Goal: Information Seeking & Learning: Learn about a topic

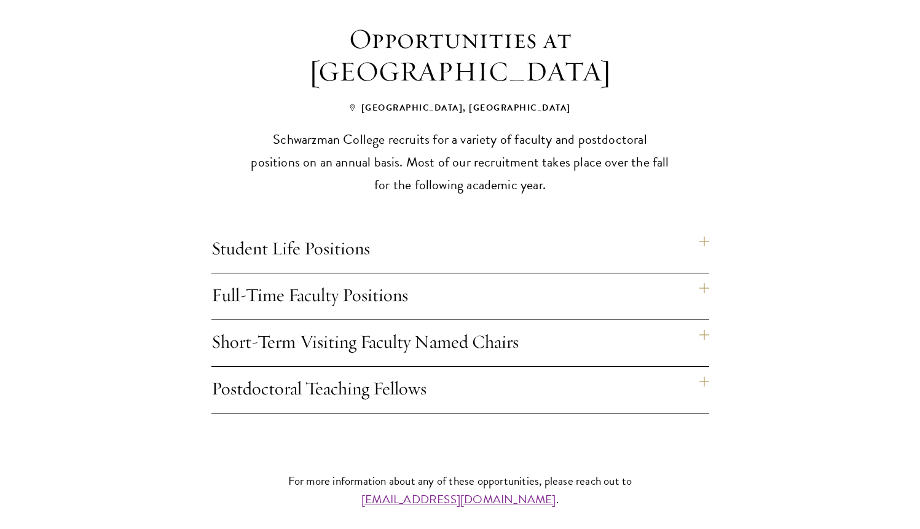
scroll to position [917, 0]
click at [676, 272] on h4 "Full-Time Faculty Positions" at bounding box center [460, 295] width 498 height 46
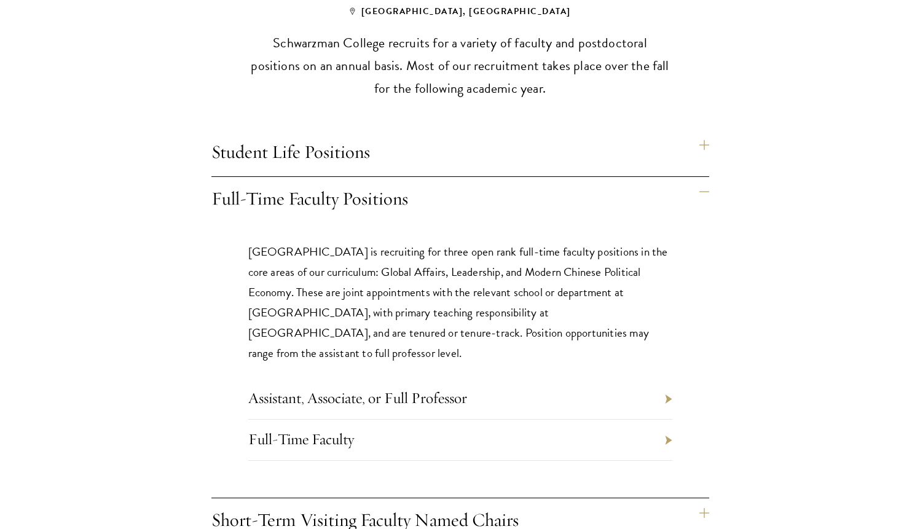
scroll to position [1013, 0]
click at [788, 350] on div "Opportunities at Schwarzman College Beijing, China Schwarzman College recruits …" at bounding box center [460, 259] width 664 height 666
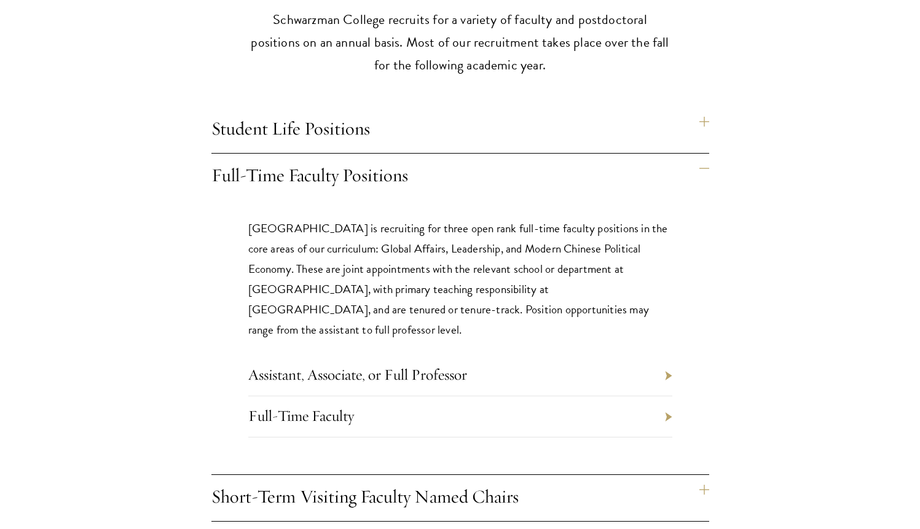
scroll to position [1048, 0]
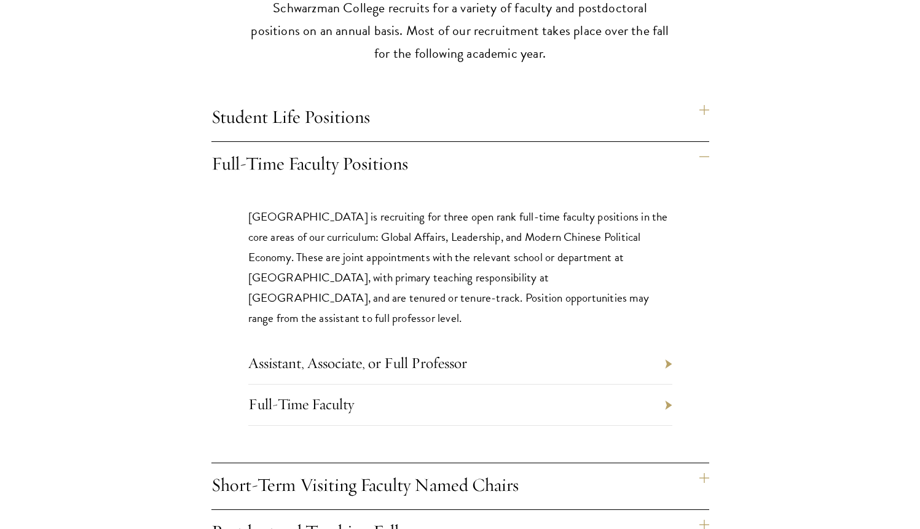
click at [788, 350] on div "Opportunities at Schwarzman College Beijing, China Schwarzman College recruits …" at bounding box center [460, 224] width 664 height 666
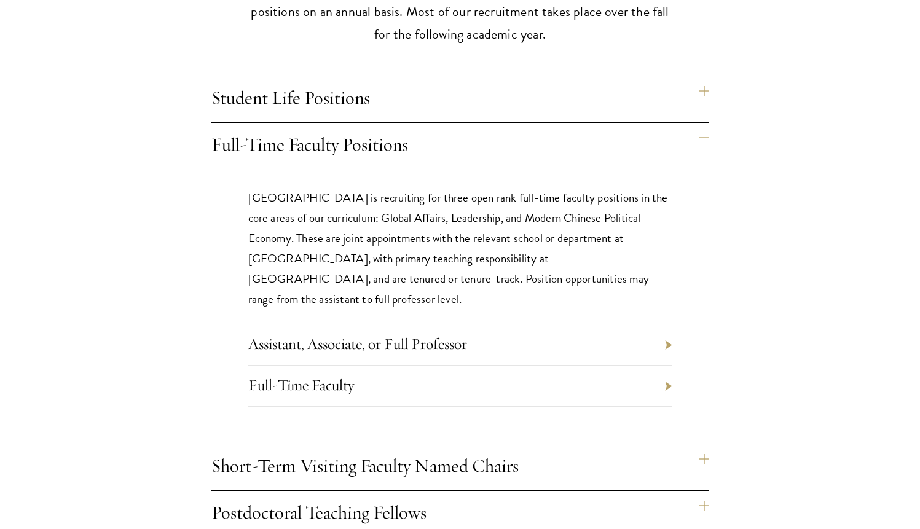
scroll to position [1067, 0]
click at [636, 324] on li "Assistant, Associate, or Full Professor" at bounding box center [460, 344] width 424 height 41
click at [668, 324] on li "Assistant, Associate, or Full Professor" at bounding box center [460, 344] width 424 height 41
click at [443, 334] on link "Assistant, Associate, or Full Professor" at bounding box center [357, 343] width 219 height 19
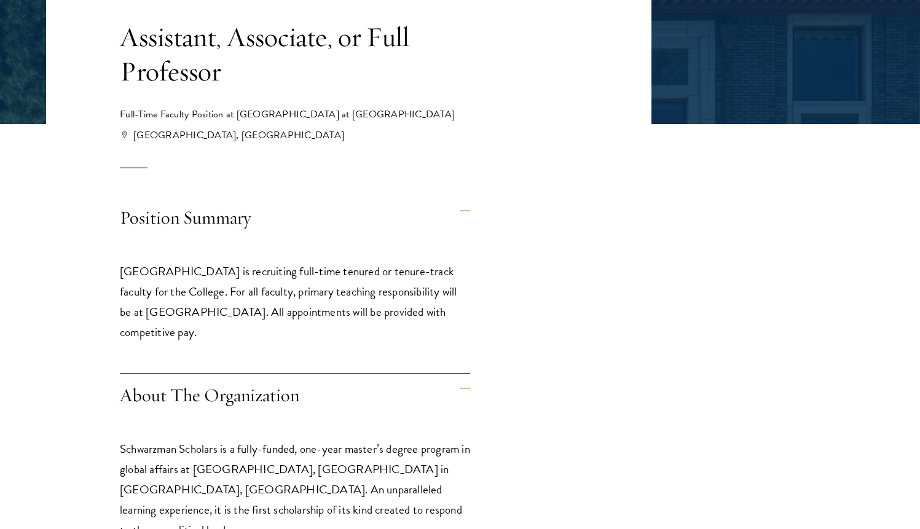
scroll to position [258, 0]
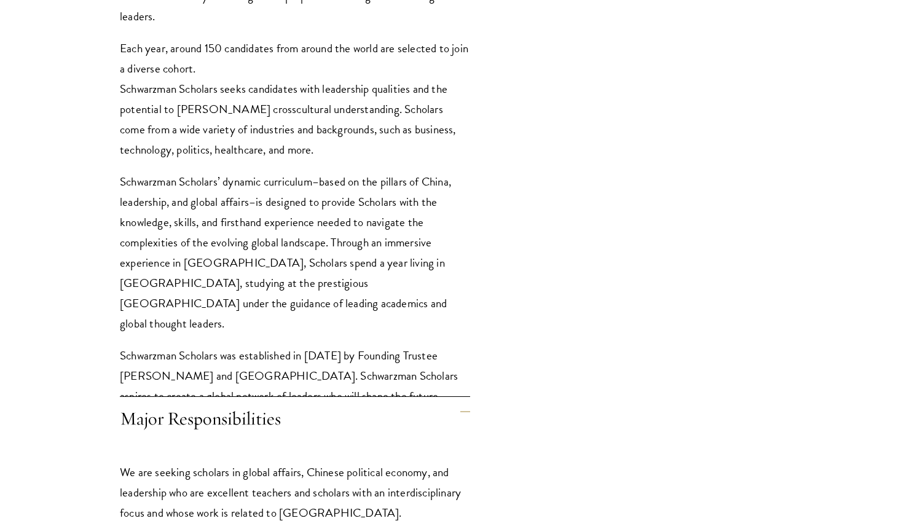
scroll to position [813, 0]
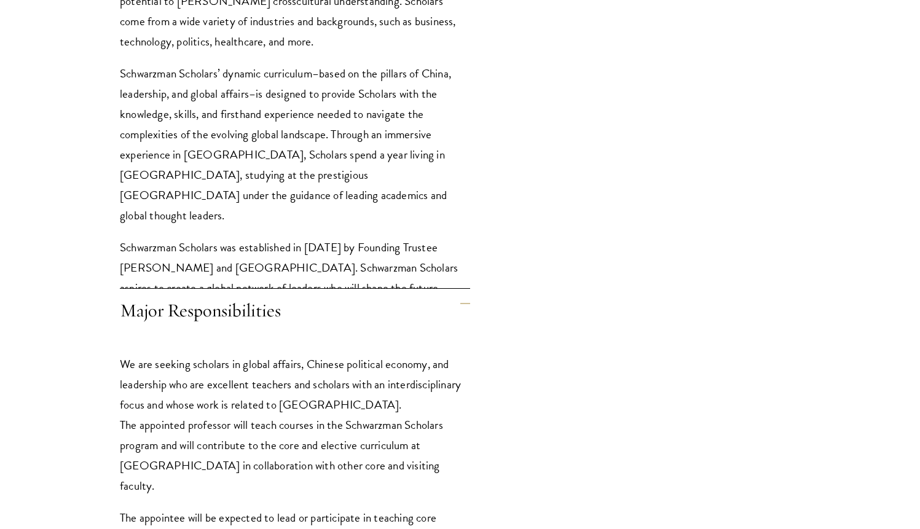
click at [598, 290] on div "Position Summary [GEOGRAPHIC_DATA] is recruiting full-time tenured or tenure-tr…" at bounding box center [349, 307] width 606 height 1549
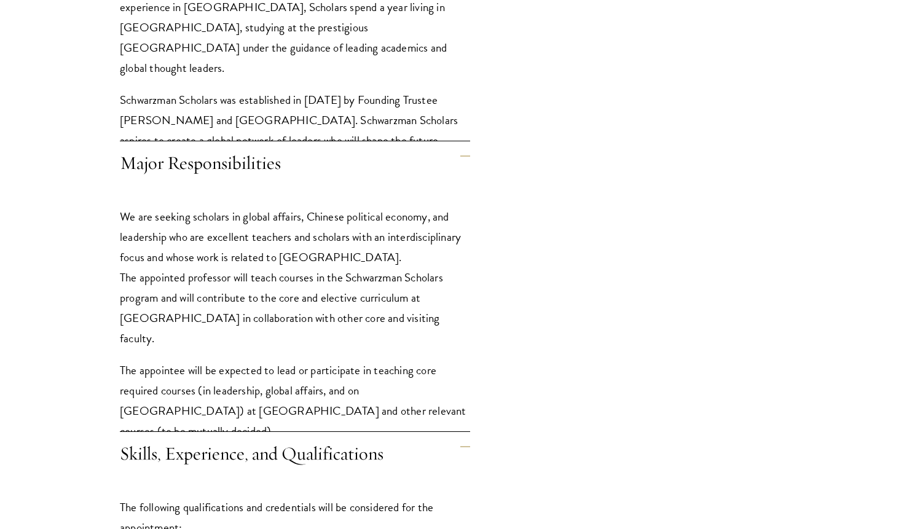
scroll to position [1068, 0]
click at [581, 253] on div "Position Summary Schwarzman College is recruiting full-time tenured or tenure-t…" at bounding box center [349, 159] width 606 height 1549
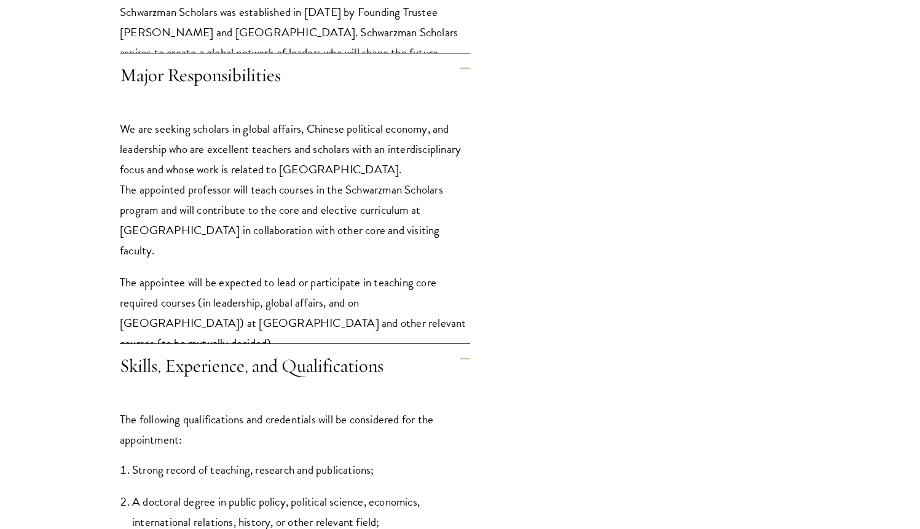
click at [569, 289] on div "Position Summary Schwarzman College is recruiting full-time tenured or tenure-t…" at bounding box center [349, 72] width 606 height 1549
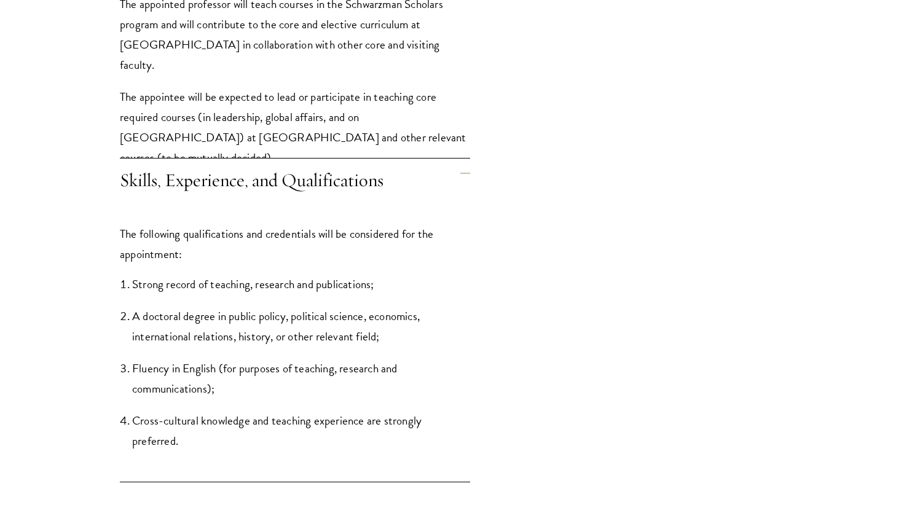
scroll to position [1356, 0]
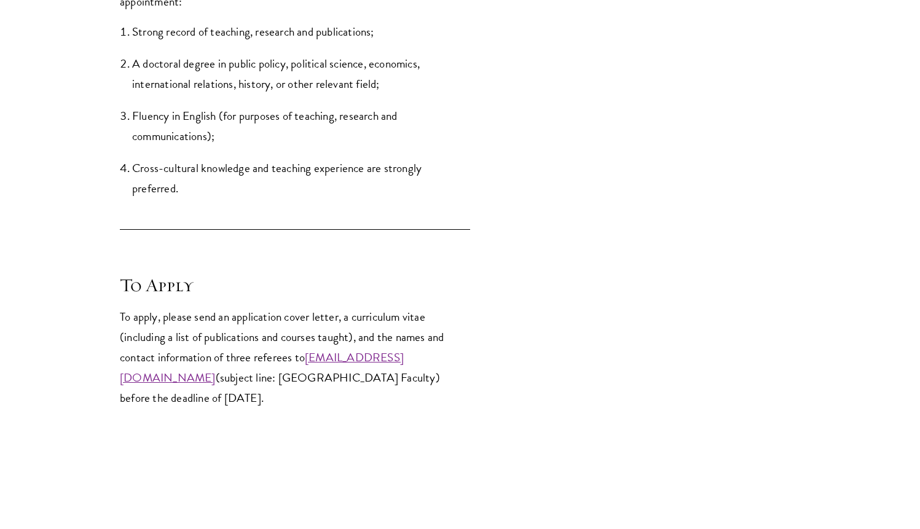
scroll to position [1598, 0]
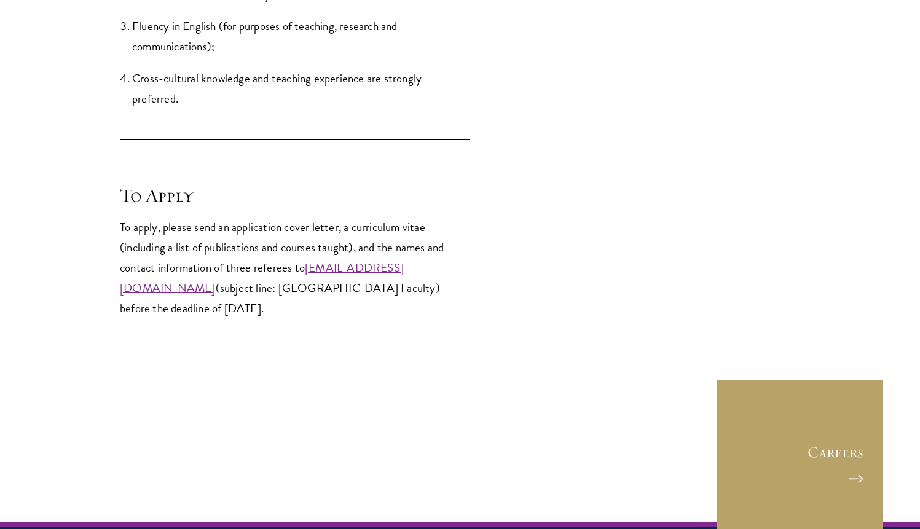
scroll to position [1685, 0]
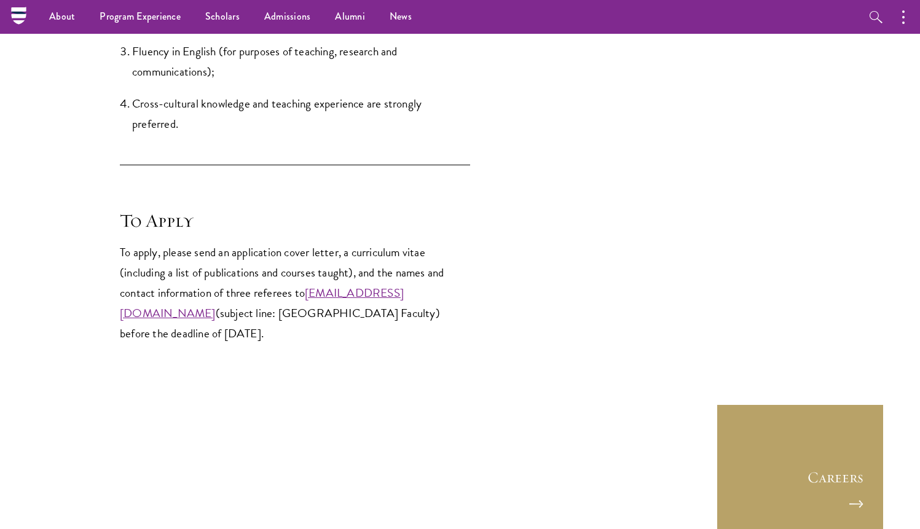
scroll to position [1657, 0]
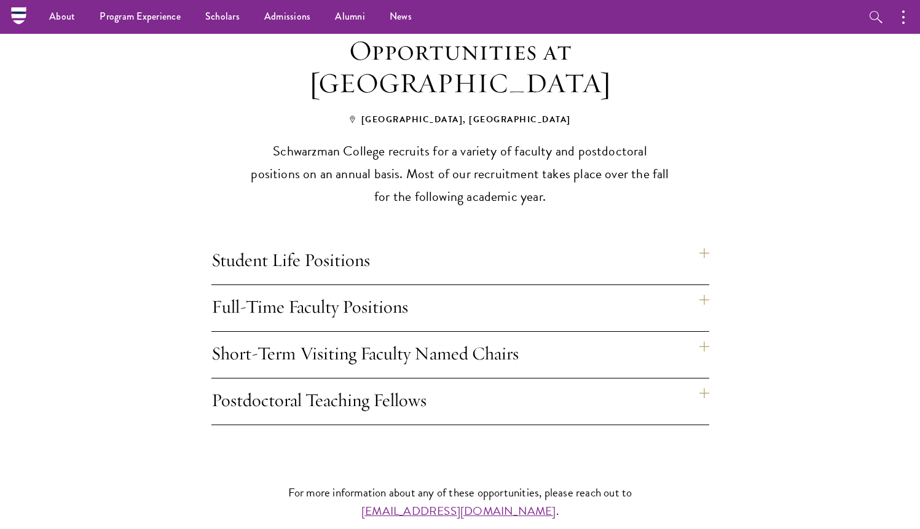
scroll to position [888, 0]
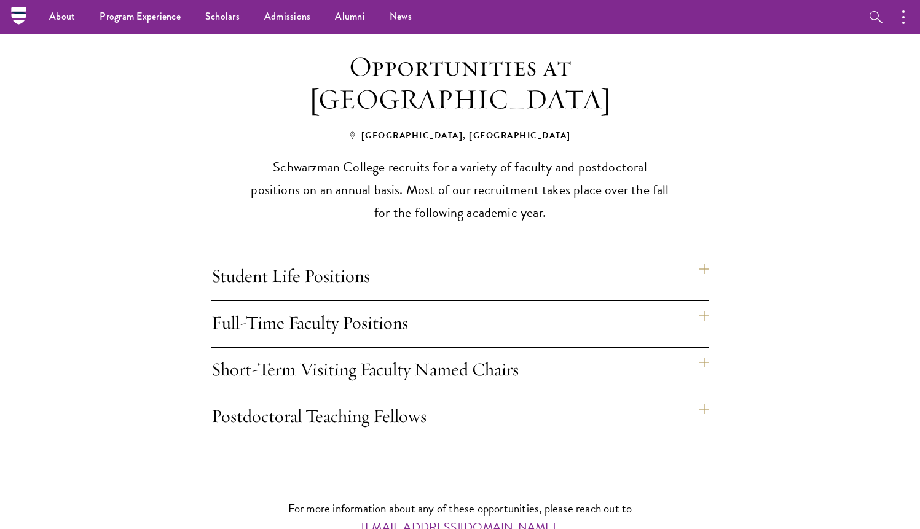
click at [351, 318] on h4 "Full-Time Faculty Positions" at bounding box center [460, 324] width 498 height 46
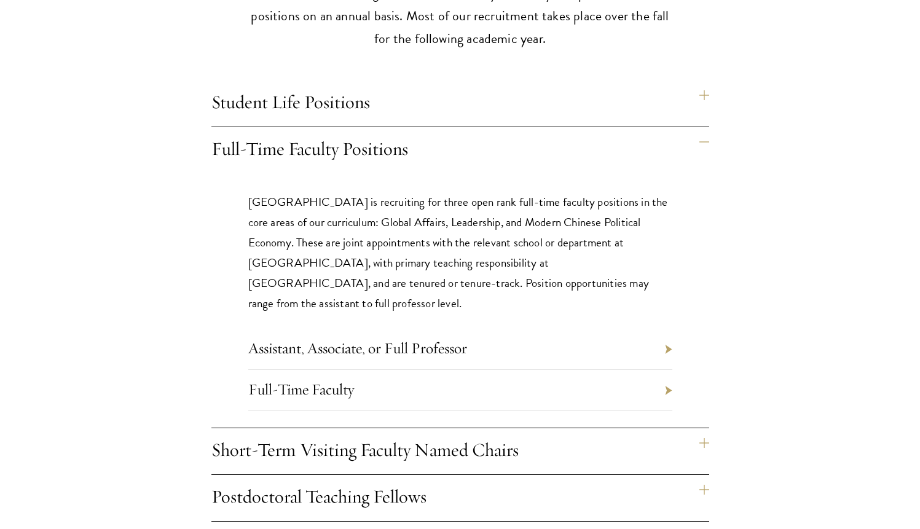
click at [358, 370] on li "Full-Time Faculty" at bounding box center [460, 390] width 424 height 41
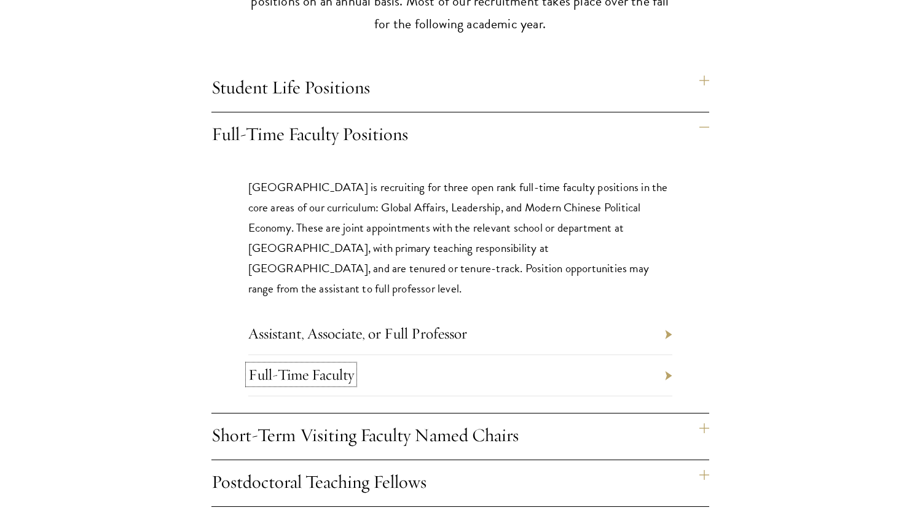
click at [343, 365] on link "Full-Time Faculty" at bounding box center [301, 374] width 106 height 19
click at [800, 318] on section "Opportunities at Schwarzman College Beijing, China Schwarzman College recruits …" at bounding box center [460, 185] width 920 height 646
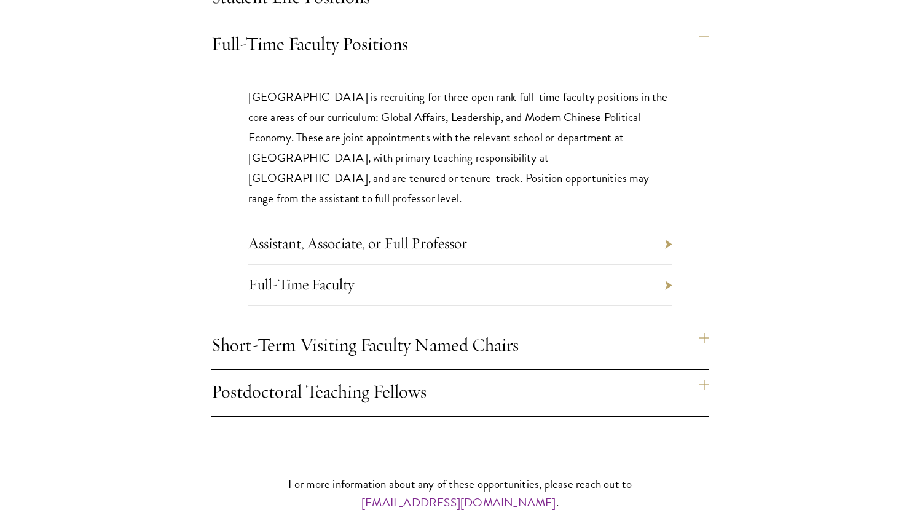
scroll to position [1191, 0]
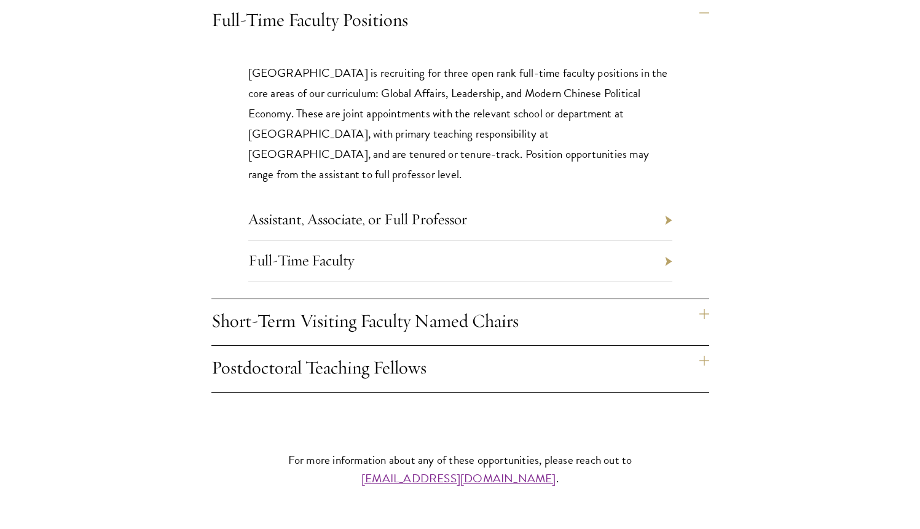
click at [654, 349] on h4 "Postdoctoral Teaching Fellows" at bounding box center [460, 369] width 498 height 46
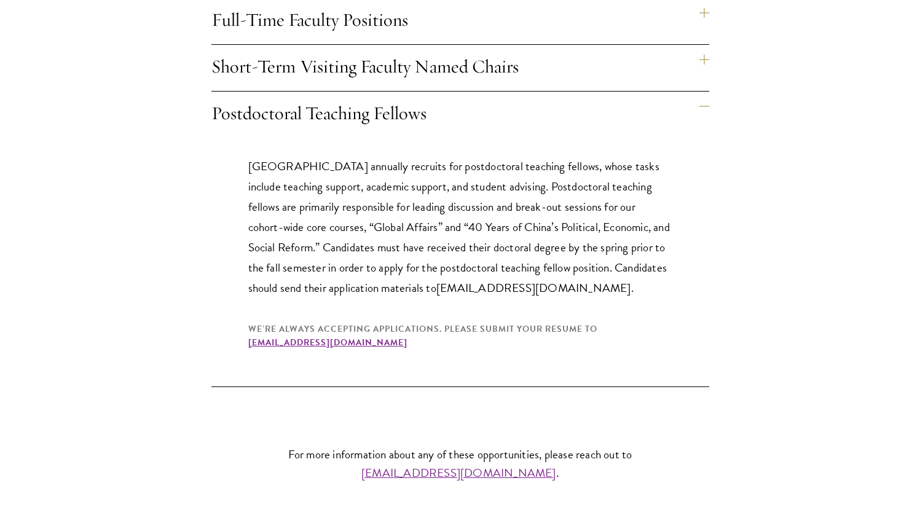
click at [788, 325] on div "Opportunities at Schwarzman College Beijing, China Schwarzman College recruits …" at bounding box center [460, 67] width 664 height 640
click at [780, 325] on div "Opportunities at Schwarzman College Beijing, China Schwarzman College recruits …" at bounding box center [460, 67] width 664 height 640
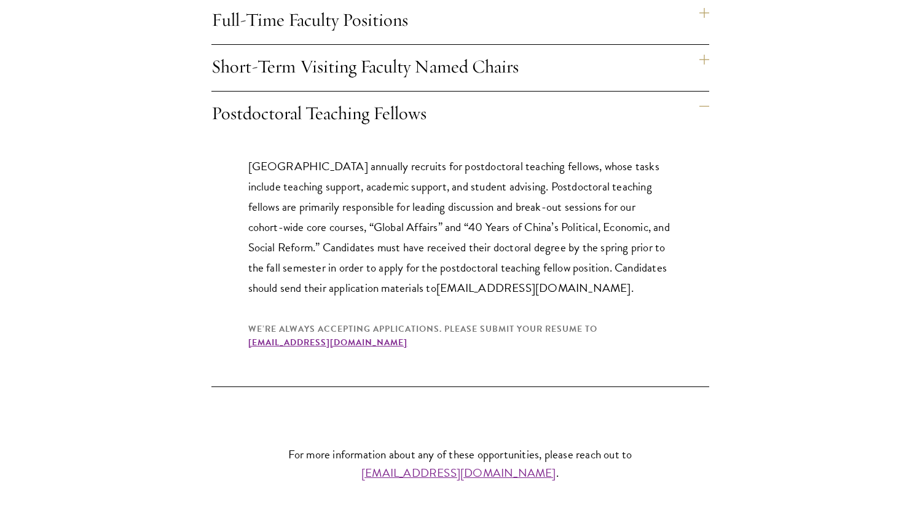
click at [780, 325] on div "Opportunities at Schwarzman College Beijing, China Schwarzman College recruits …" at bounding box center [460, 67] width 664 height 640
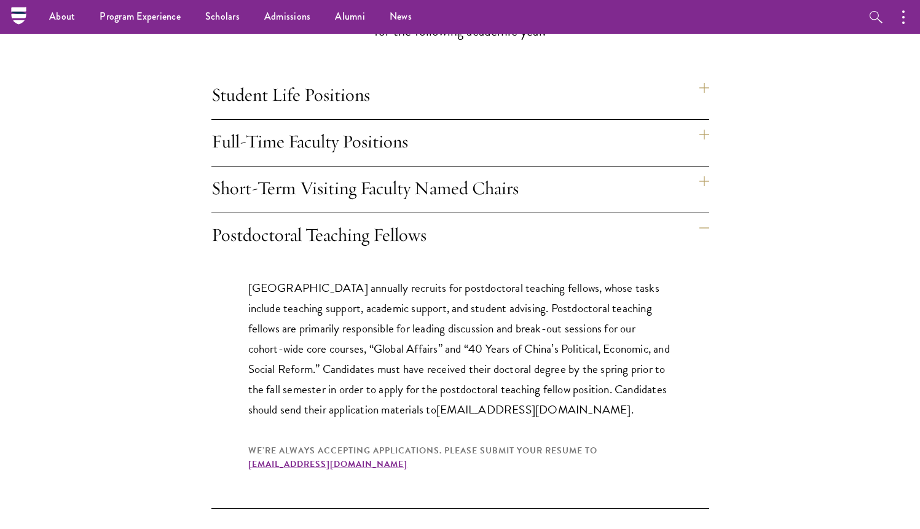
scroll to position [984, 0]
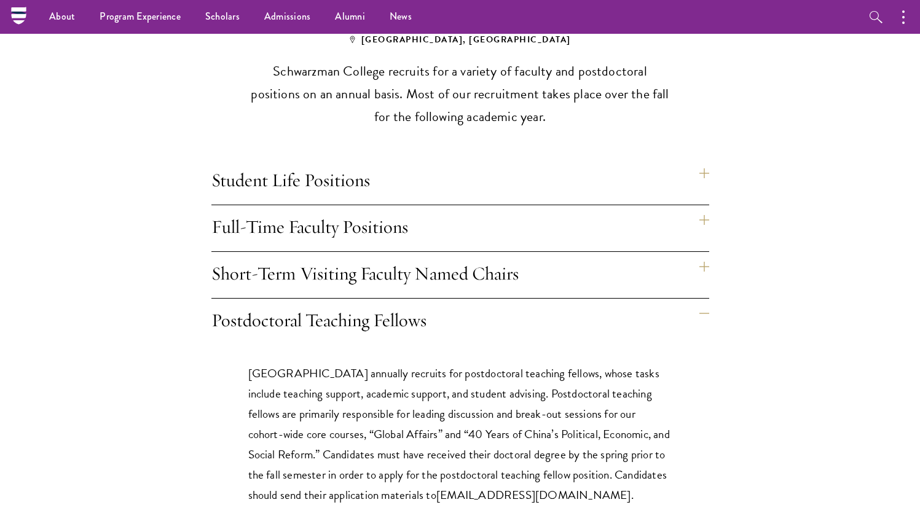
click at [678, 212] on h4 "Full-Time Faculty Positions" at bounding box center [460, 228] width 498 height 46
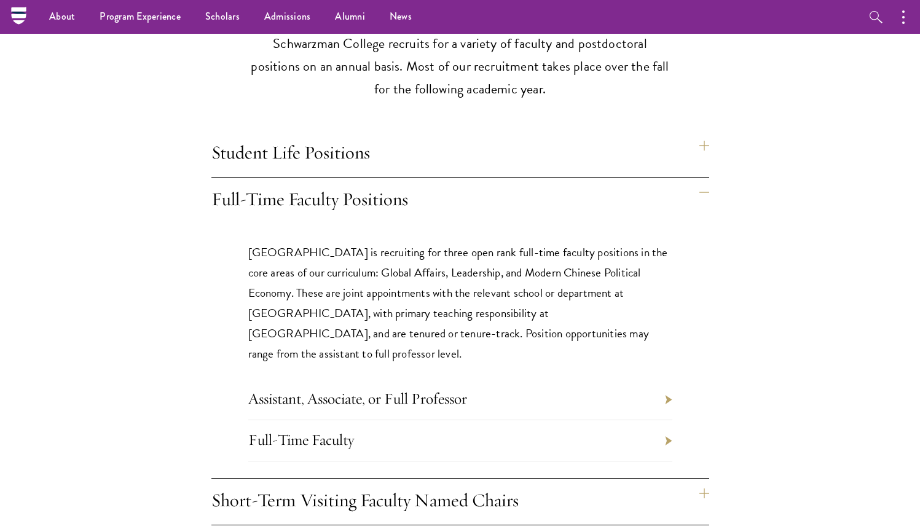
scroll to position [1018, 0]
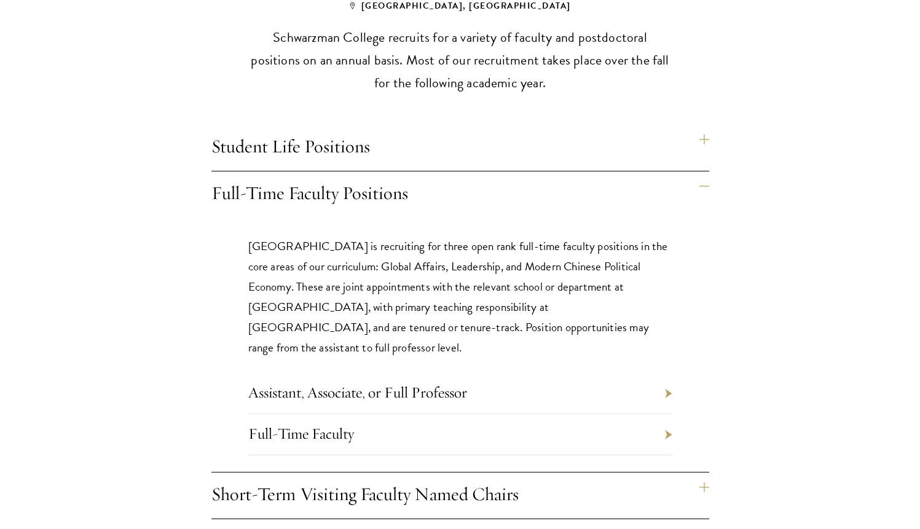
click at [590, 373] on li "Assistant, Associate, or Full Professor" at bounding box center [460, 393] width 424 height 41
click at [461, 383] on link "Assistant, Associate, or Full Professor" at bounding box center [357, 392] width 219 height 19
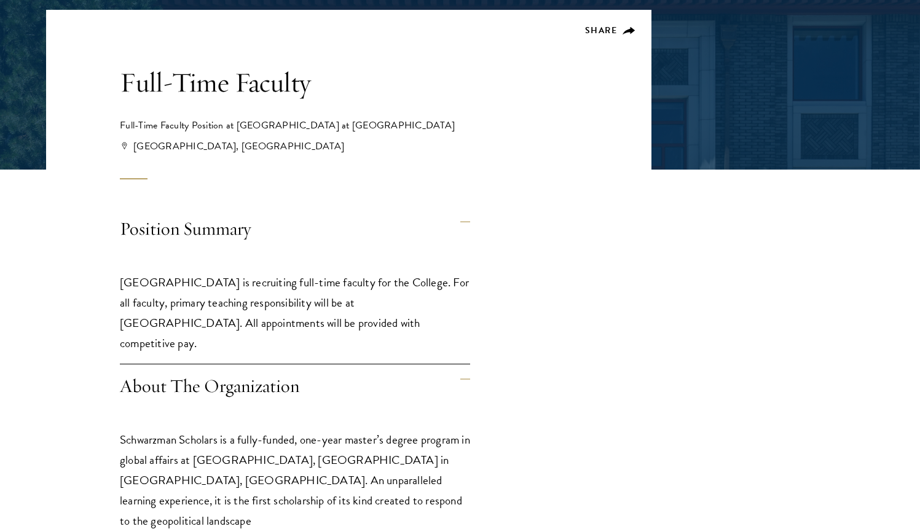
scroll to position [218, 0]
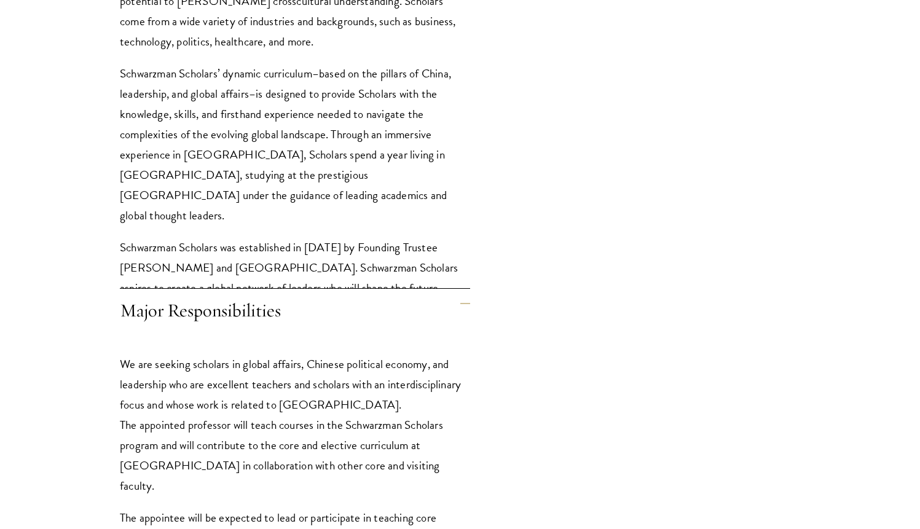
scroll to position [960, 0]
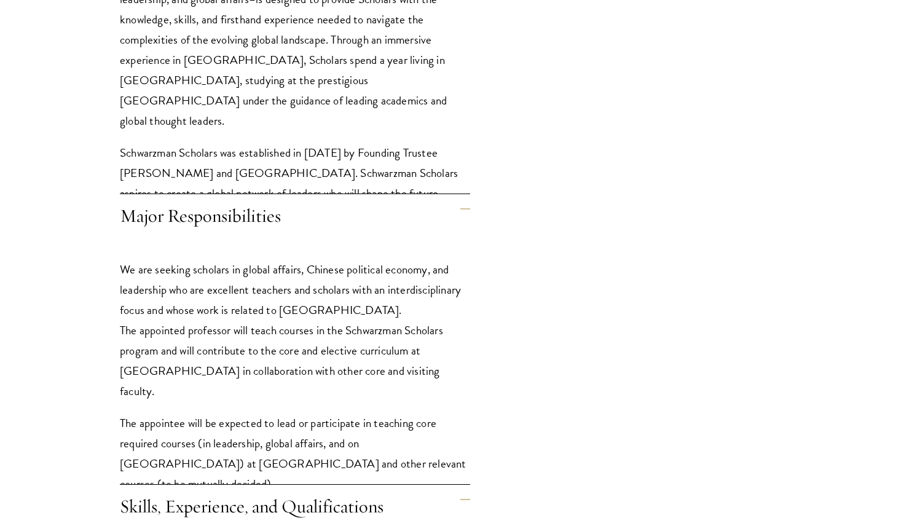
click at [553, 403] on div "Position Summary Schwarzman College is recruiting full-time faculty for the Col…" at bounding box center [349, 223] width 606 height 1528
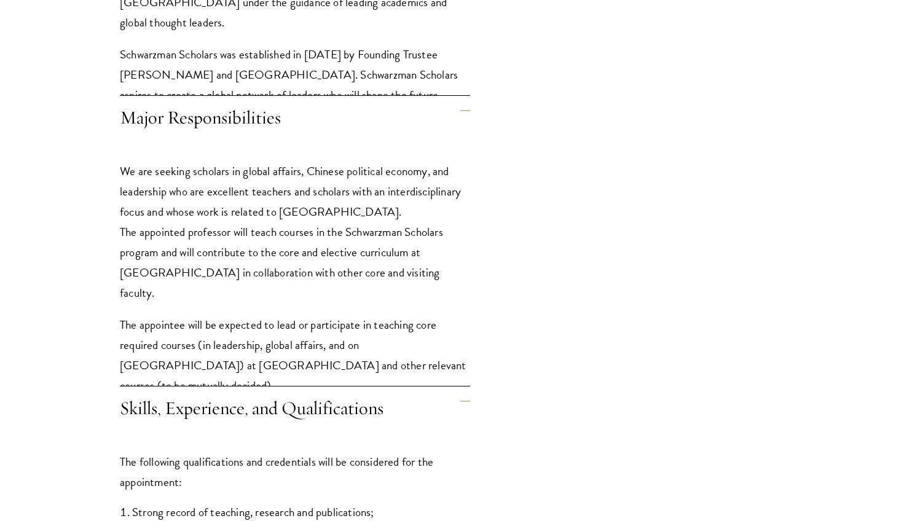
scroll to position [1086, 0]
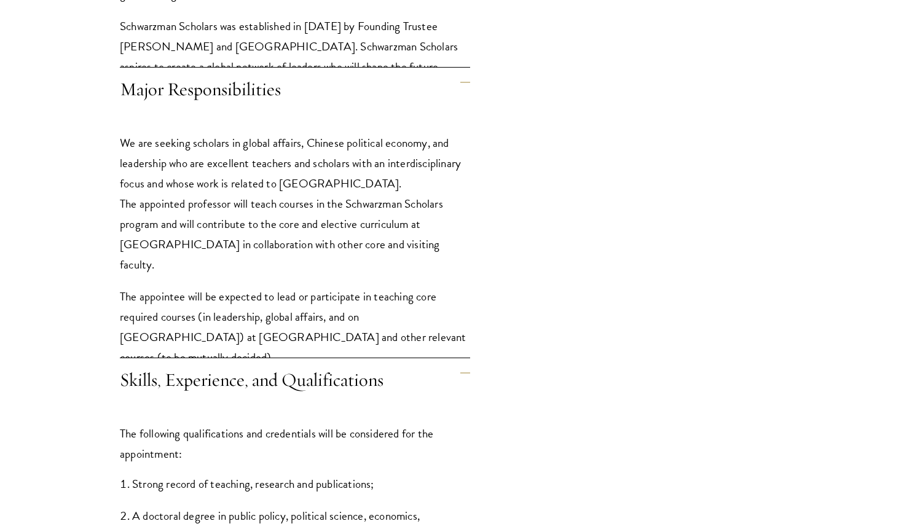
click at [553, 403] on div "Position Summary Schwarzman College is recruiting full-time faculty for the Col…" at bounding box center [349, 96] width 606 height 1528
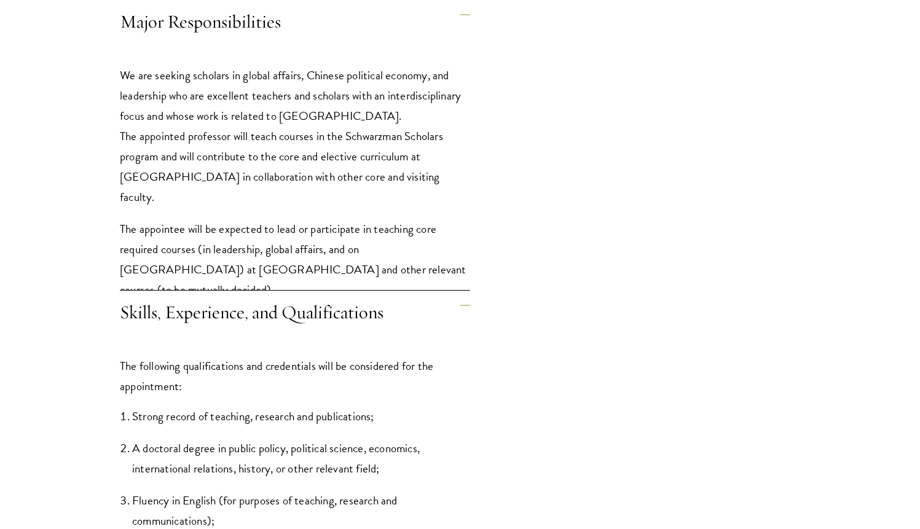
scroll to position [1158, 0]
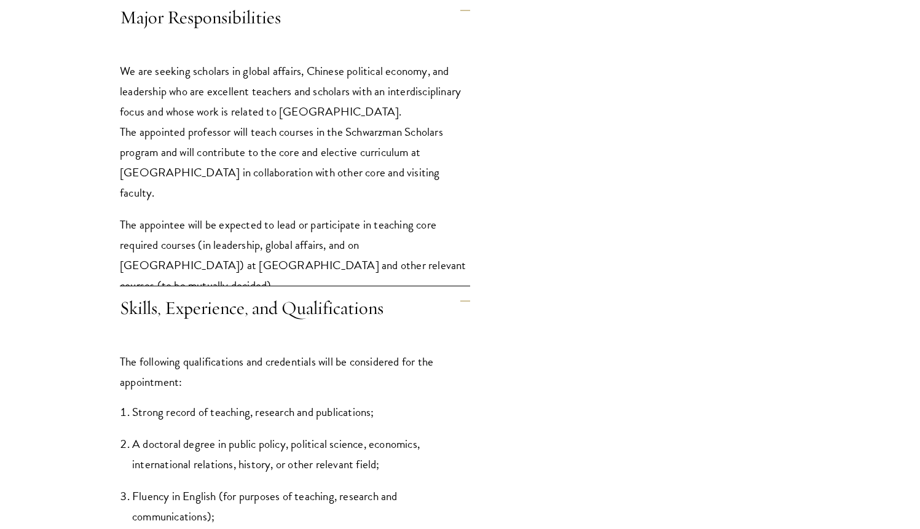
click at [553, 403] on div "Position Summary Schwarzman College is recruiting full-time faculty for the Col…" at bounding box center [349, 24] width 606 height 1528
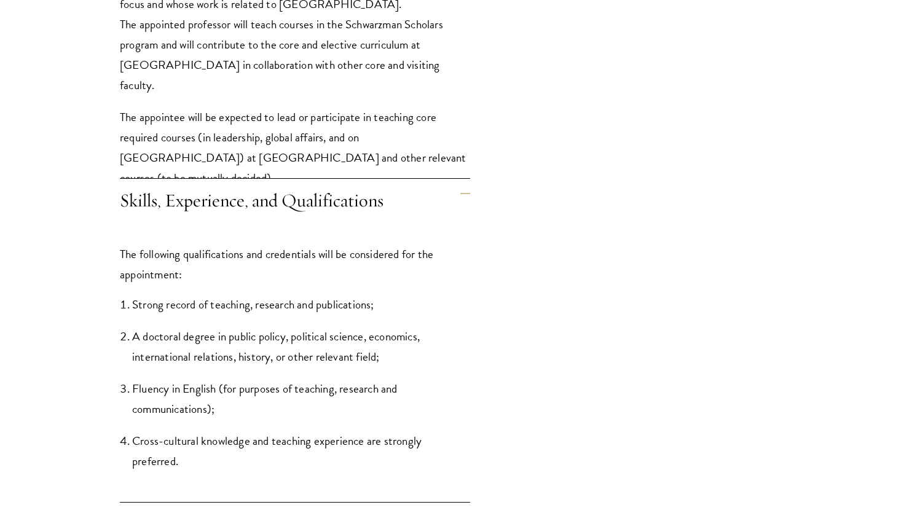
scroll to position [1273, 0]
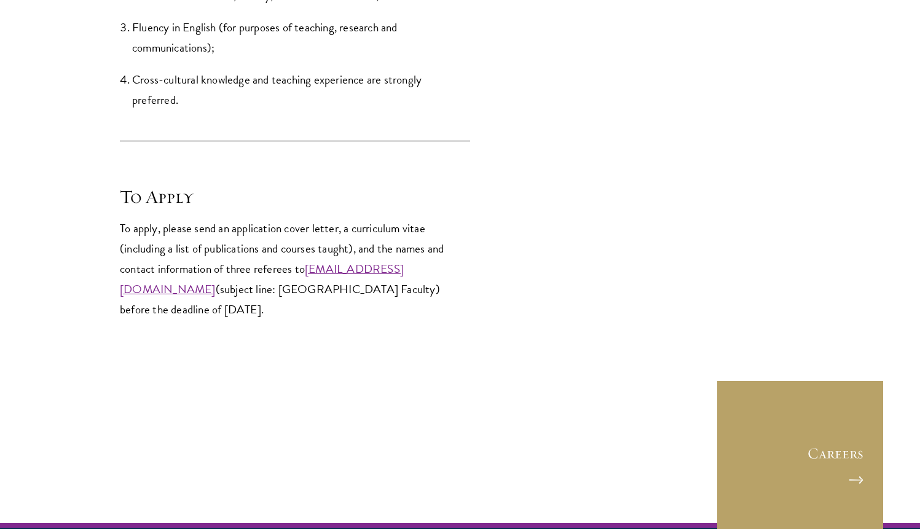
scroll to position [1718, 0]
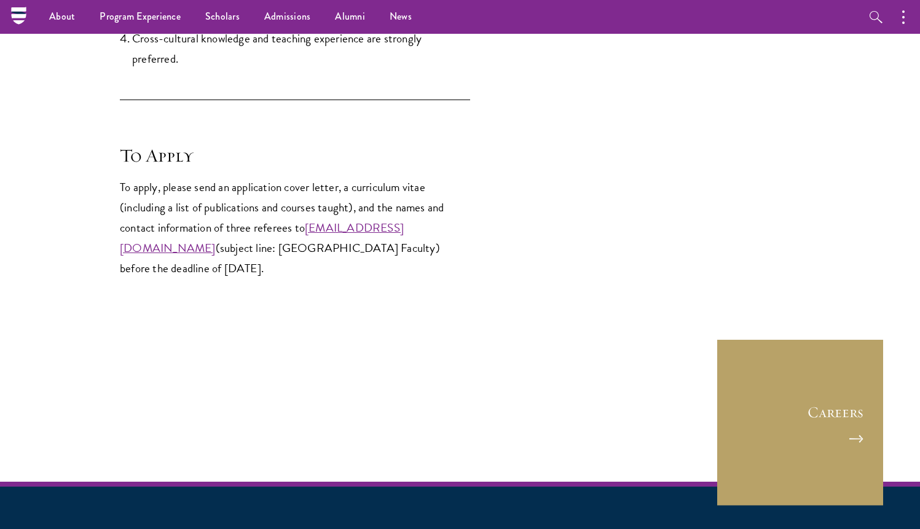
scroll to position [1663, 0]
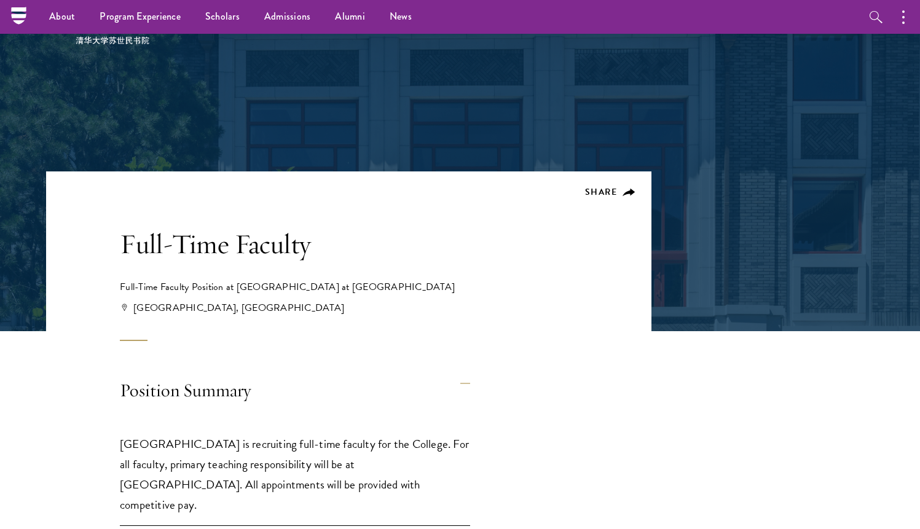
scroll to position [0, 0]
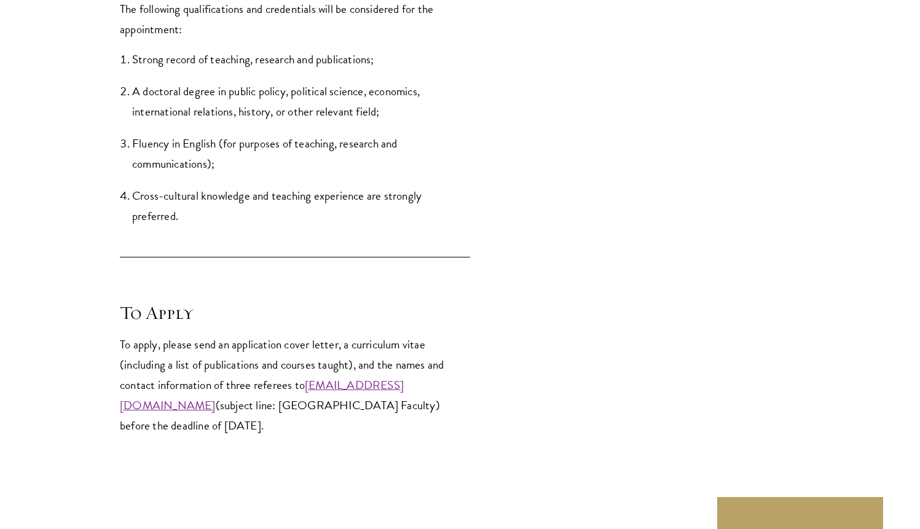
scroll to position [1573, 0]
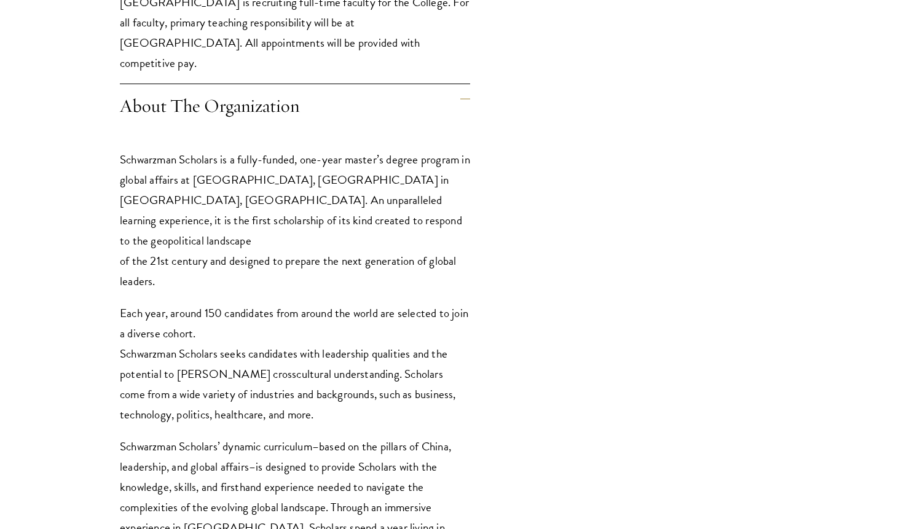
scroll to position [565, 0]
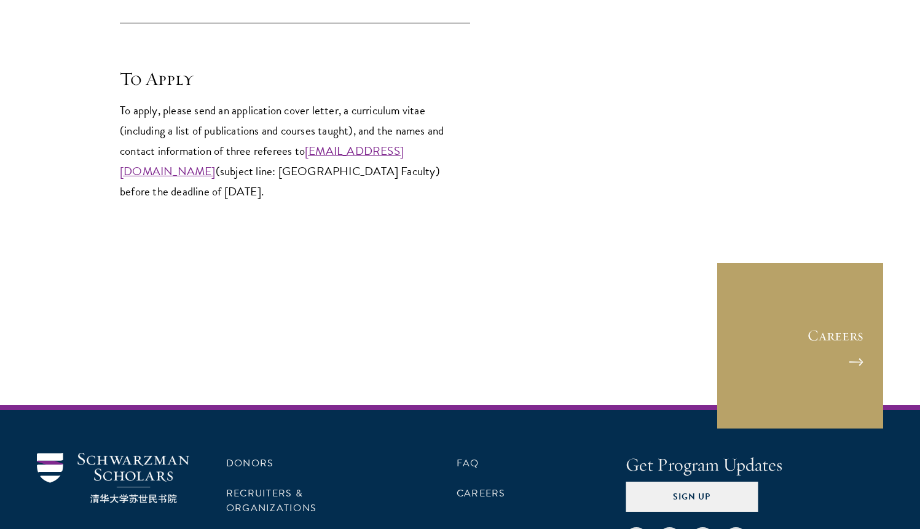
scroll to position [1801, 0]
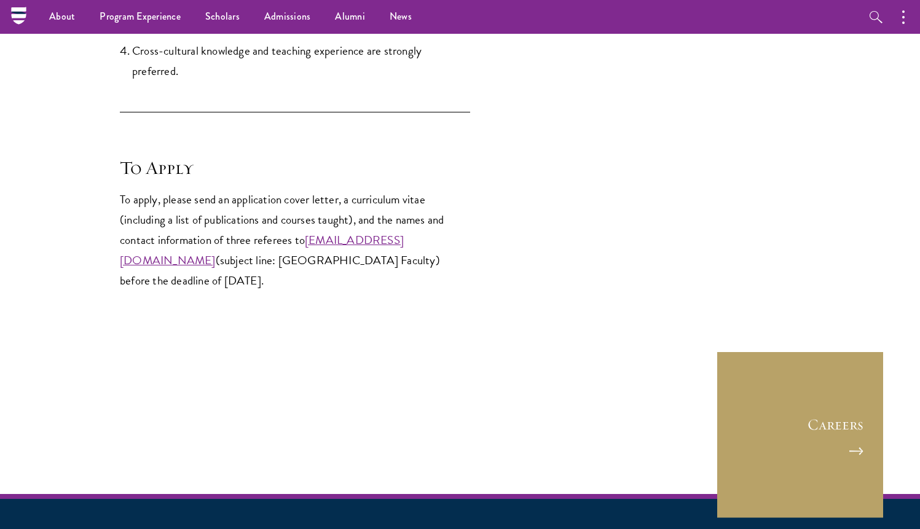
scroll to position [1709, 0]
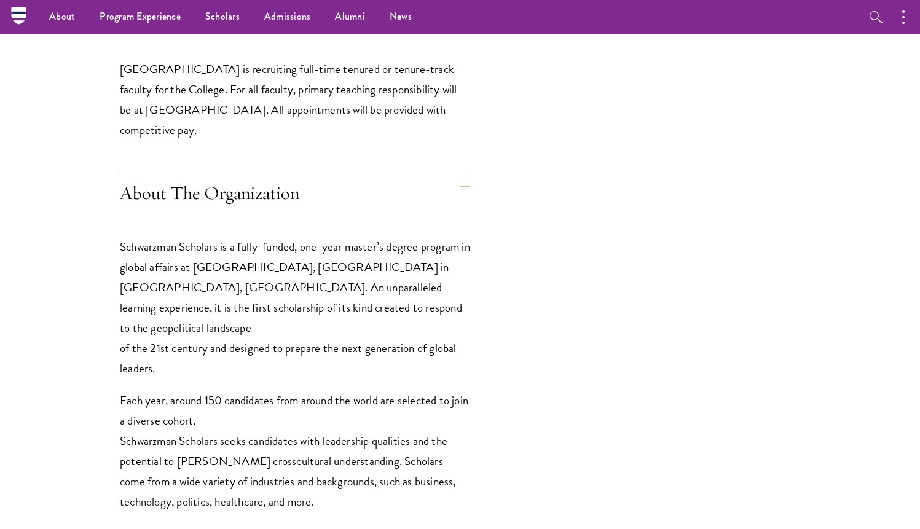
scroll to position [443, 0]
